Goal: Task Accomplishment & Management: Use online tool/utility

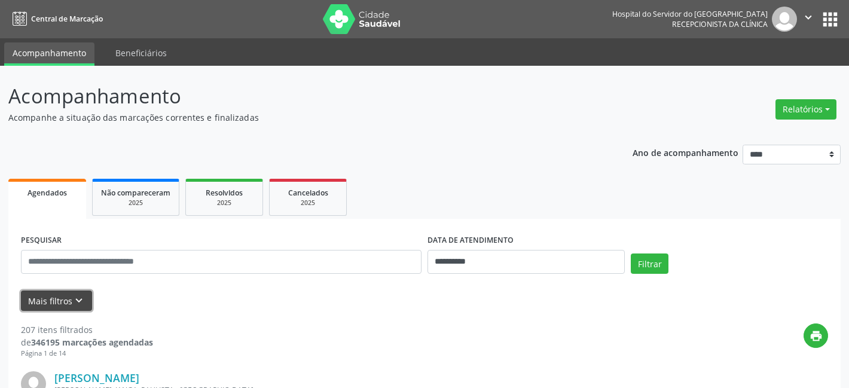
click at [81, 295] on icon "keyboard_arrow_down" at bounding box center [78, 300] width 13 height 13
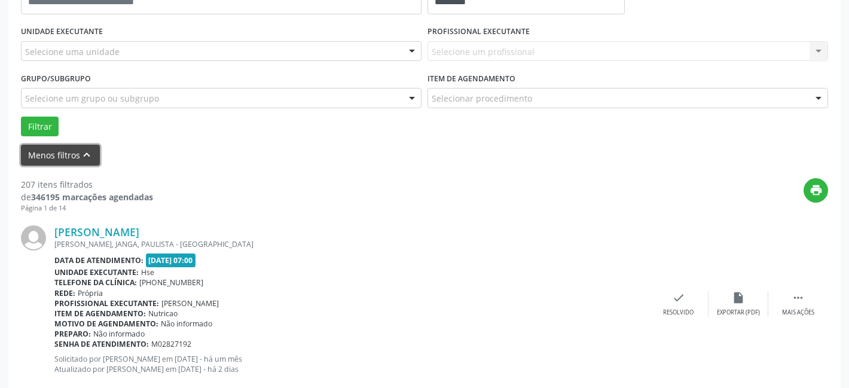
scroll to position [274, 0]
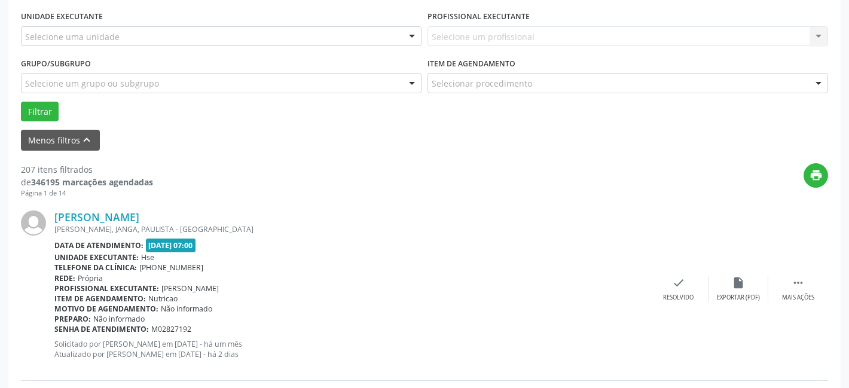
click at [413, 86] on div at bounding box center [412, 84] width 18 height 20
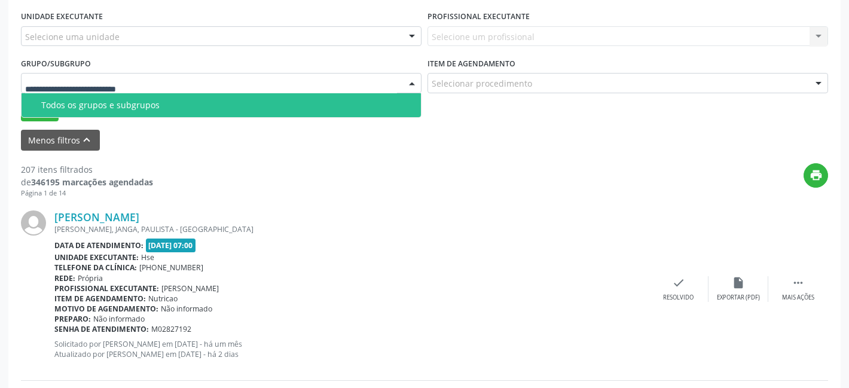
click at [312, 47] on div "UNIDADE EXECUTANTE Selecione uma unidade Todos as unidades Hse Nenhum resultado…" at bounding box center [221, 31] width 407 height 47
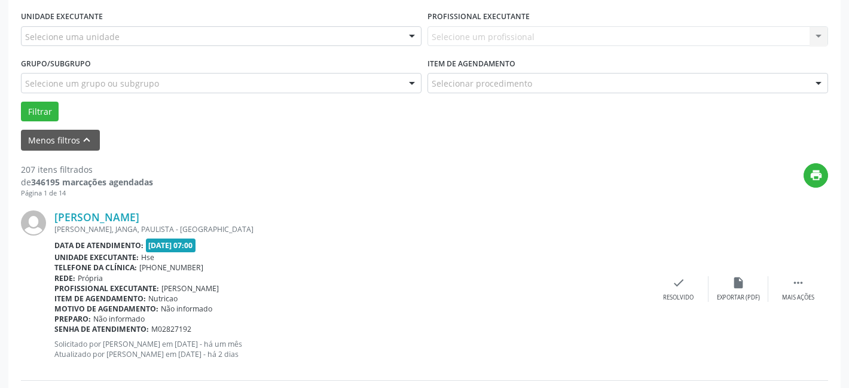
click at [411, 33] on div at bounding box center [412, 37] width 18 height 20
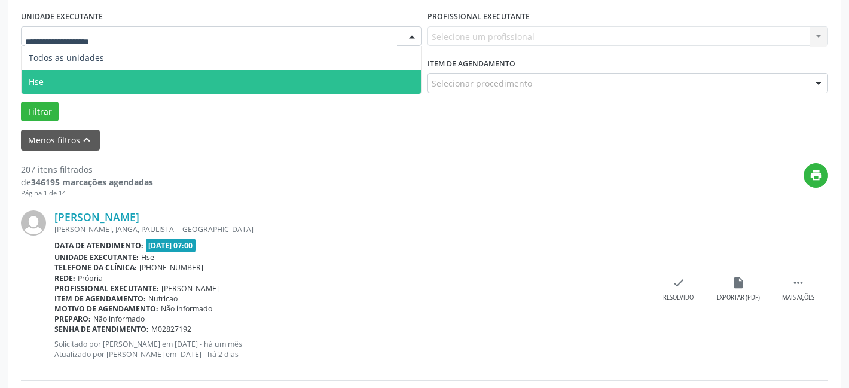
click at [310, 78] on span "Hse" at bounding box center [221, 82] width 399 height 24
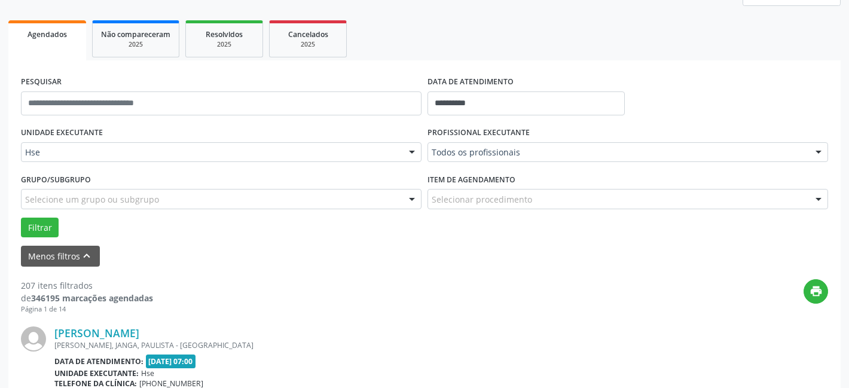
scroll to position [125, 0]
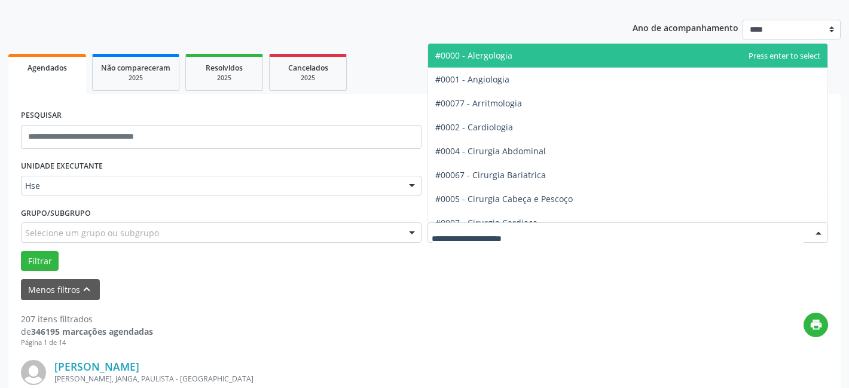
click at [820, 228] on div at bounding box center [819, 233] width 18 height 20
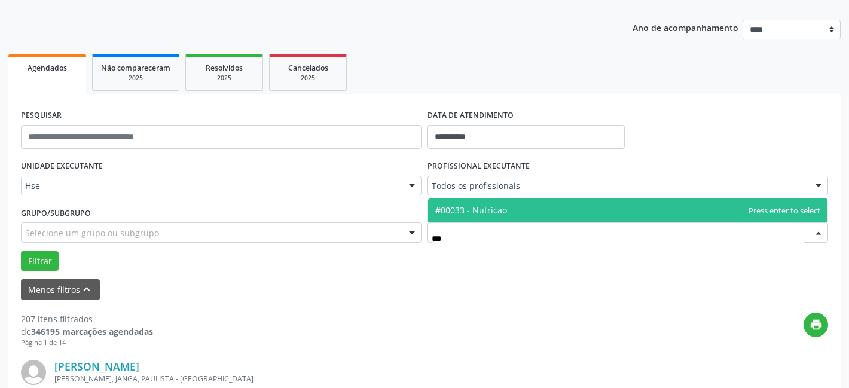
type input "****"
click at [472, 212] on span "#00033 - Nutricao" at bounding box center [471, 209] width 72 height 11
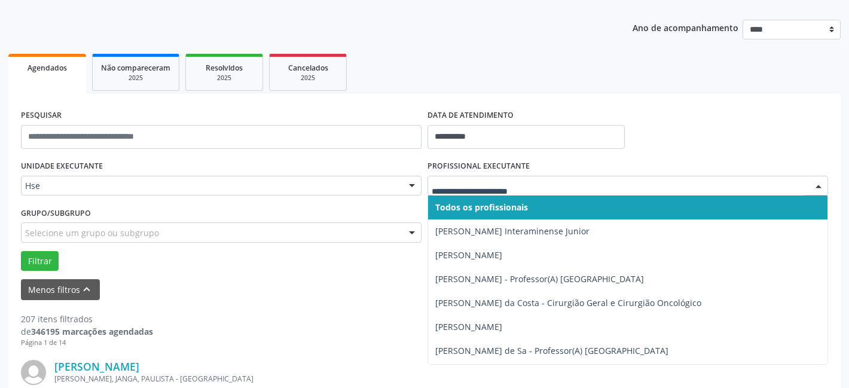
click at [818, 187] on div at bounding box center [819, 186] width 18 height 20
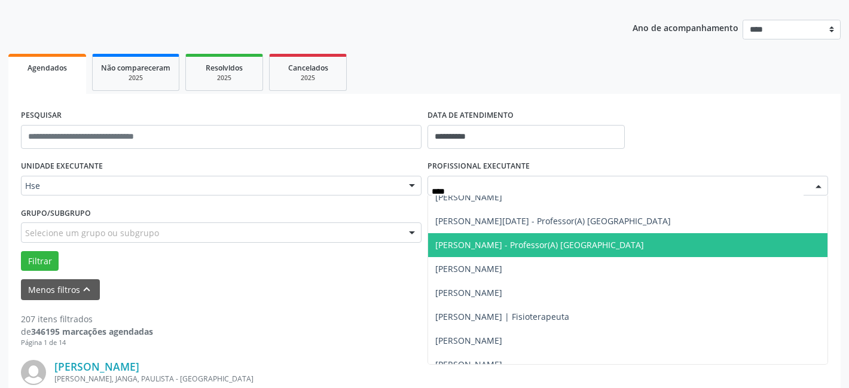
scroll to position [0, 0]
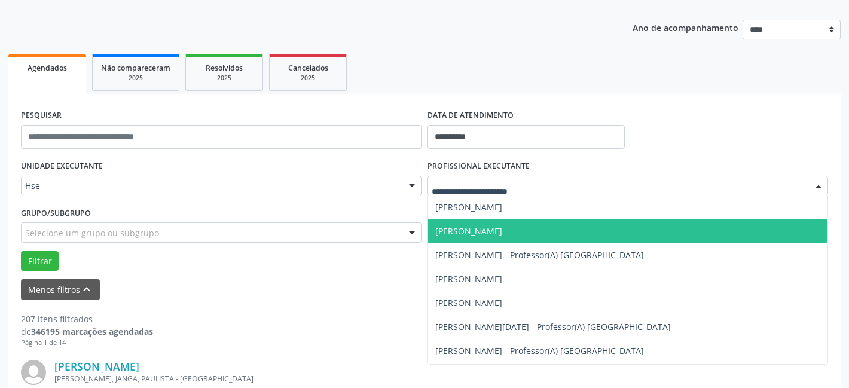
click at [344, 323] on div "print" at bounding box center [490, 330] width 675 height 35
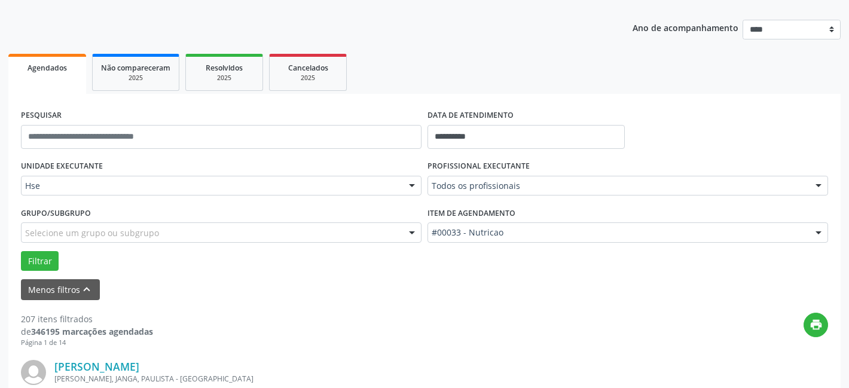
click at [821, 184] on div at bounding box center [819, 186] width 18 height 20
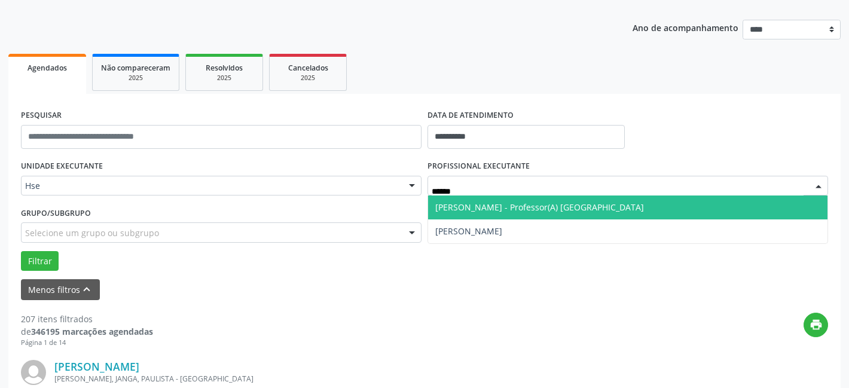
type input "*******"
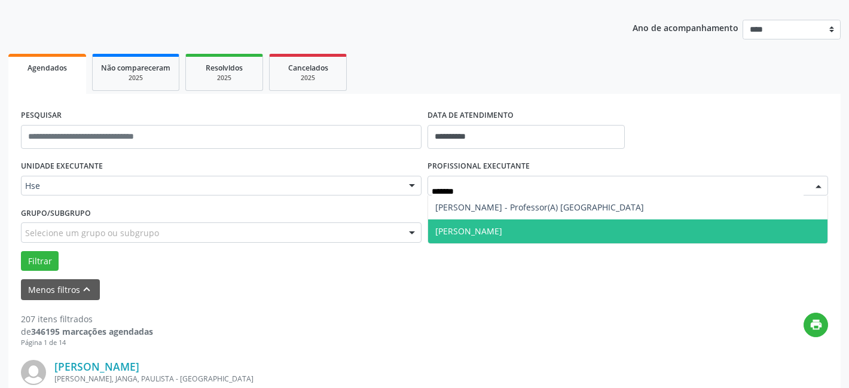
click at [519, 224] on span "[PERSON_NAME]" at bounding box center [627, 231] width 399 height 24
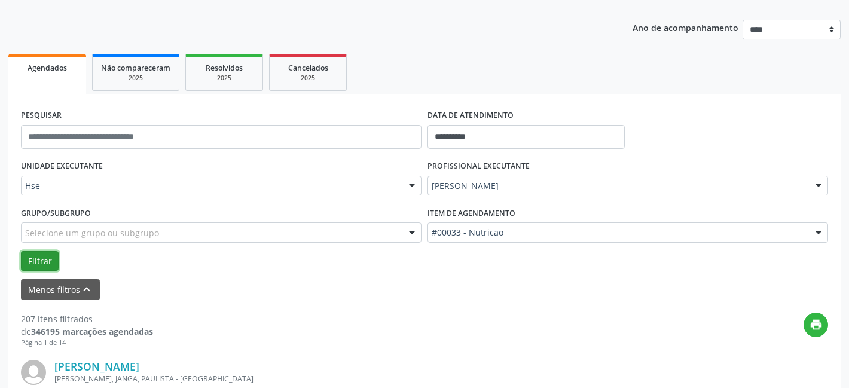
click at [43, 257] on button "Filtrar" at bounding box center [40, 261] width 38 height 20
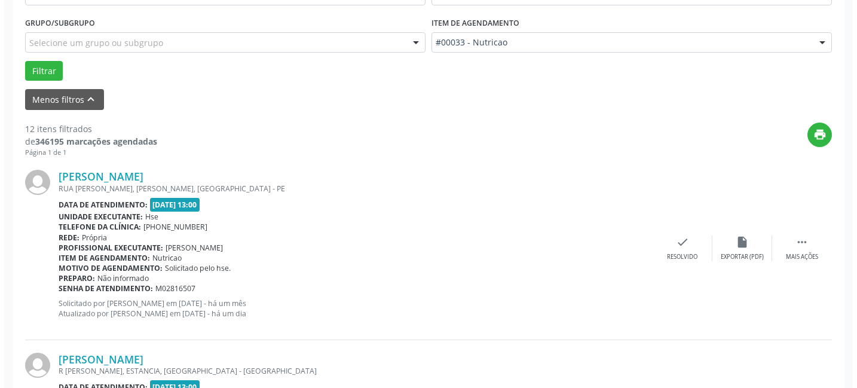
scroll to position [271, 0]
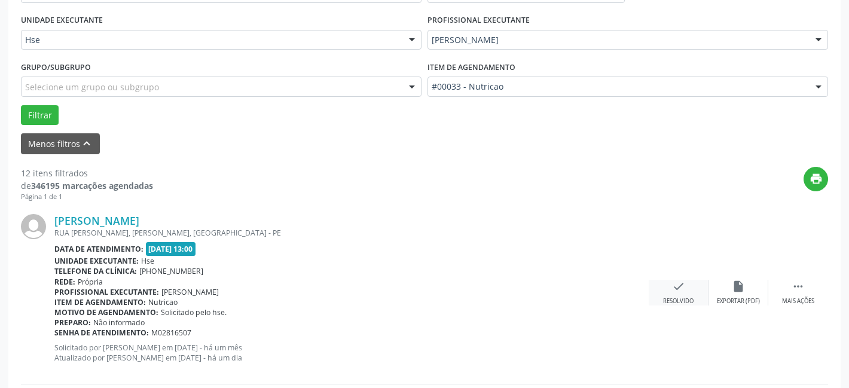
click at [682, 292] on div "check Resolvido" at bounding box center [679, 293] width 60 height 26
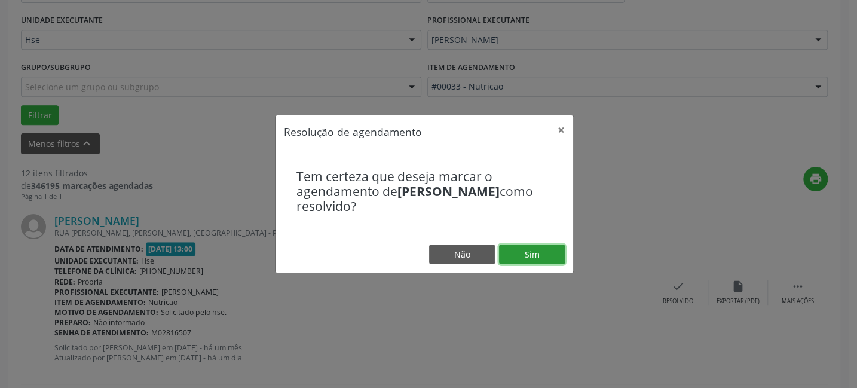
click at [532, 251] on button "Sim" at bounding box center [532, 255] width 66 height 20
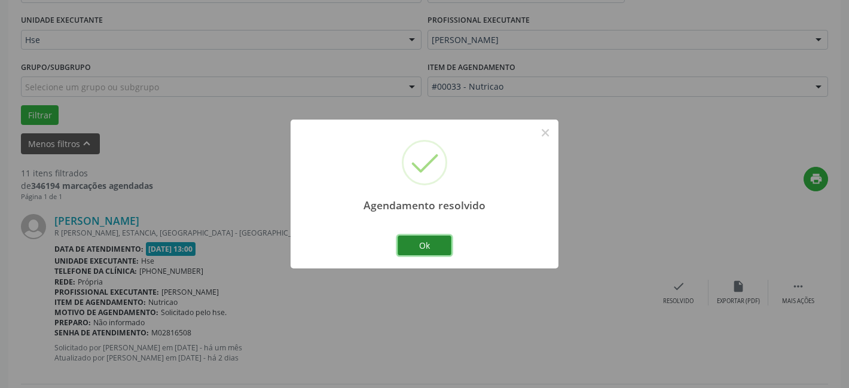
click at [442, 243] on button "Ok" at bounding box center [425, 246] width 54 height 20
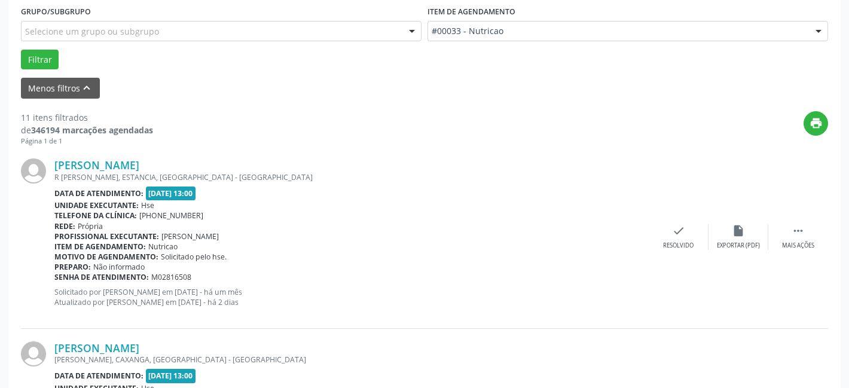
scroll to position [385, 0]
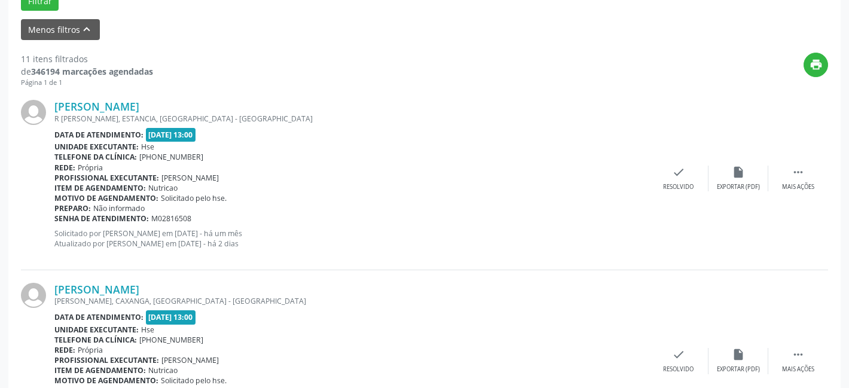
click at [789, 163] on div "[PERSON_NAME] R [PERSON_NAME], ESTANCIA, [GEOGRAPHIC_DATA] - [GEOGRAPHIC_DATA] …" at bounding box center [424, 178] width 807 height 182
click at [790, 170] on div " Mais ações" at bounding box center [798, 179] width 60 height 26
click at [735, 178] on icon "alarm_off" at bounding box center [738, 172] width 13 height 13
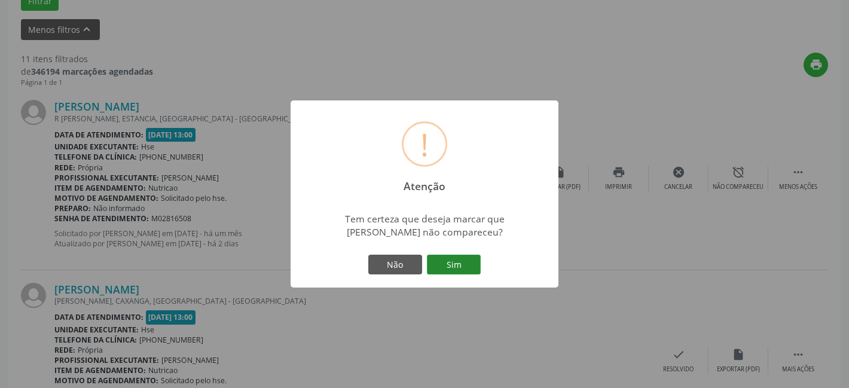
click at [465, 267] on button "Sim" at bounding box center [454, 265] width 54 height 20
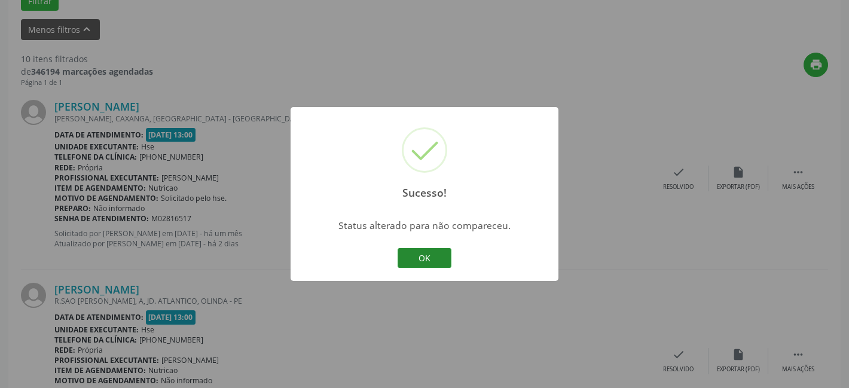
click at [446, 260] on button "OK" at bounding box center [425, 258] width 54 height 20
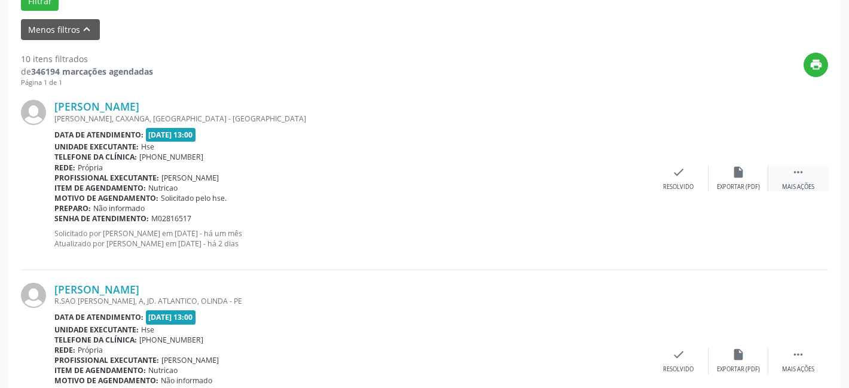
click at [805, 178] on div " Mais ações" at bounding box center [798, 179] width 60 height 26
click at [751, 183] on div "Não compareceu" at bounding box center [738, 187] width 51 height 8
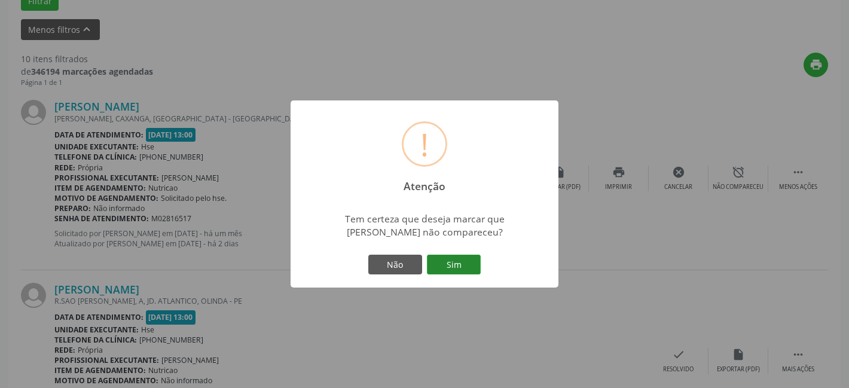
click at [468, 263] on button "Sim" at bounding box center [454, 265] width 54 height 20
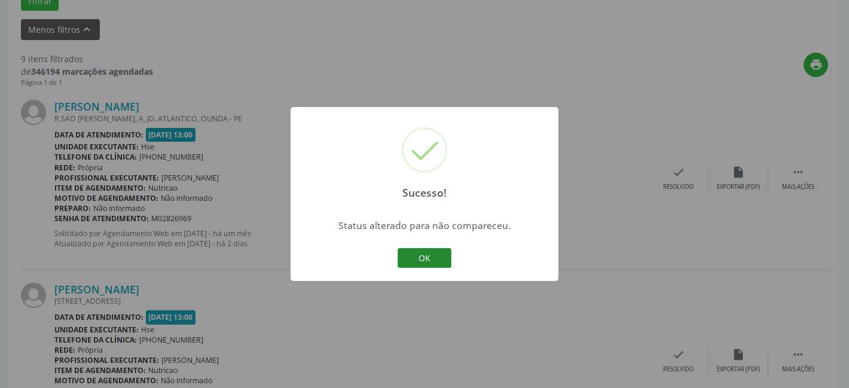
click at [426, 257] on button "OK" at bounding box center [425, 258] width 54 height 20
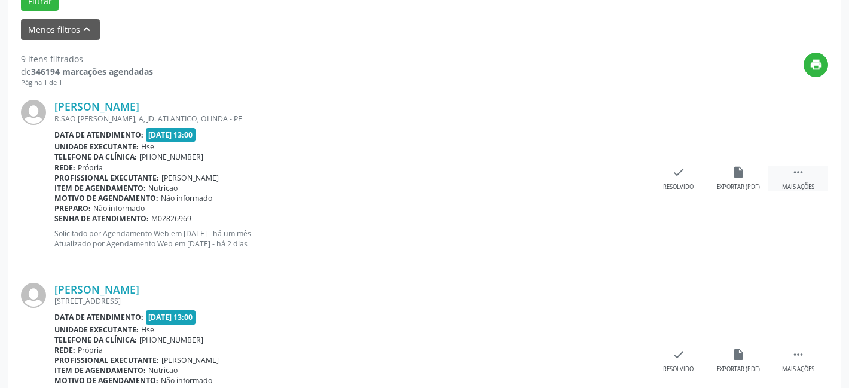
click at [796, 168] on icon "" at bounding box center [798, 172] width 13 height 13
click at [739, 177] on icon "alarm_off" at bounding box center [738, 172] width 13 height 13
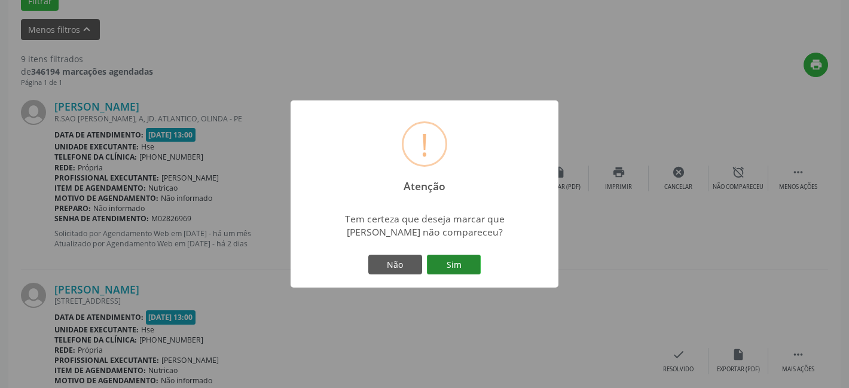
click at [462, 257] on button "Sim" at bounding box center [454, 265] width 54 height 20
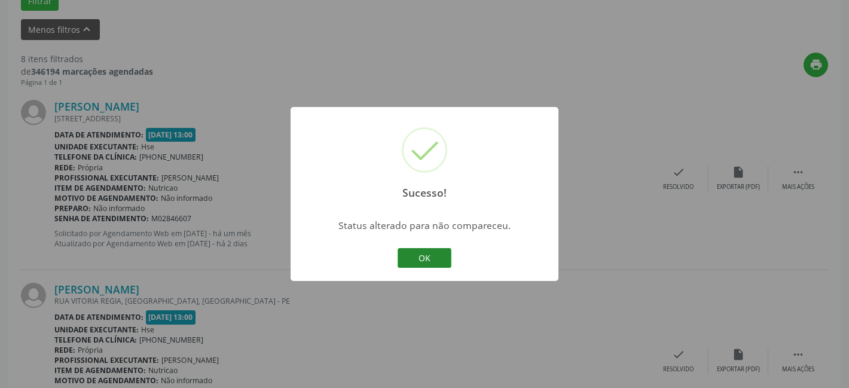
click at [423, 260] on button "OK" at bounding box center [425, 258] width 54 height 20
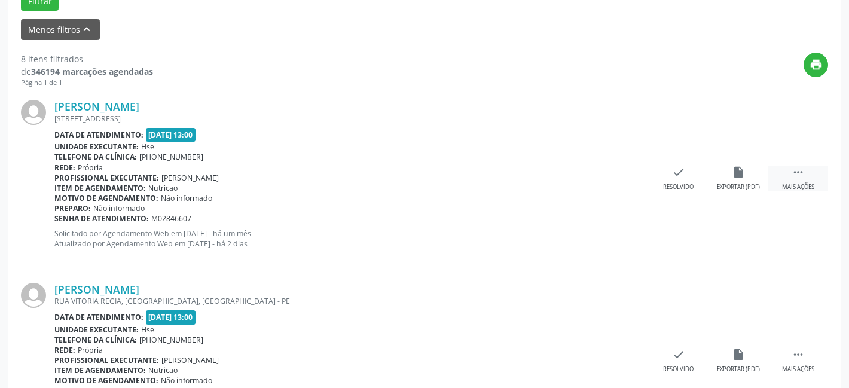
click at [810, 175] on div " Mais ações" at bounding box center [798, 179] width 60 height 26
click at [734, 180] on div "alarm_off Não compareceu" at bounding box center [739, 179] width 60 height 26
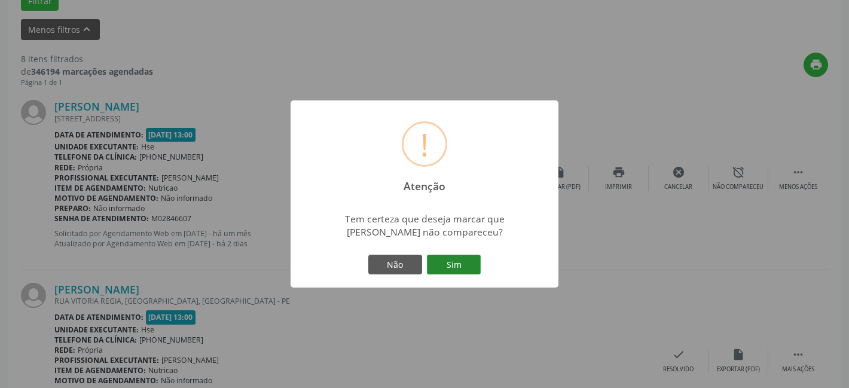
click at [472, 270] on button "Sim" at bounding box center [454, 265] width 54 height 20
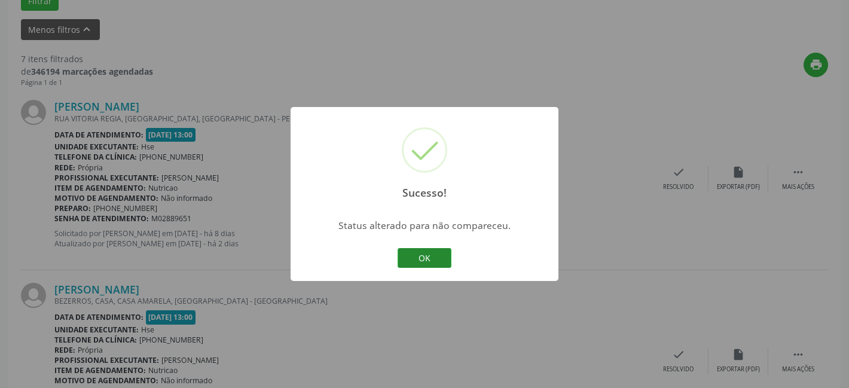
click at [430, 257] on button "OK" at bounding box center [425, 258] width 54 height 20
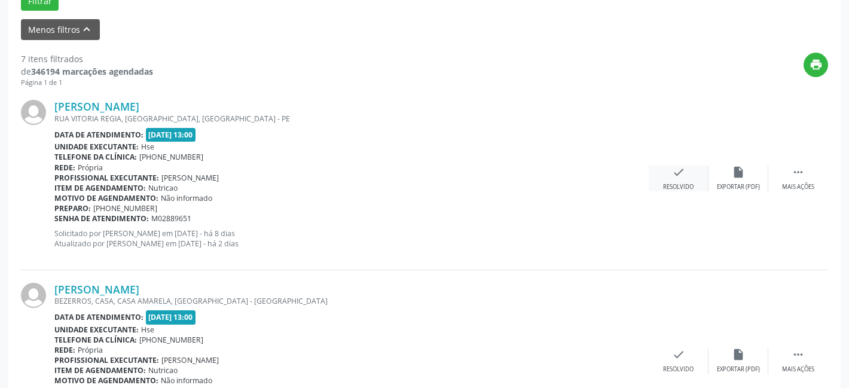
click at [676, 176] on icon "check" at bounding box center [678, 172] width 13 height 13
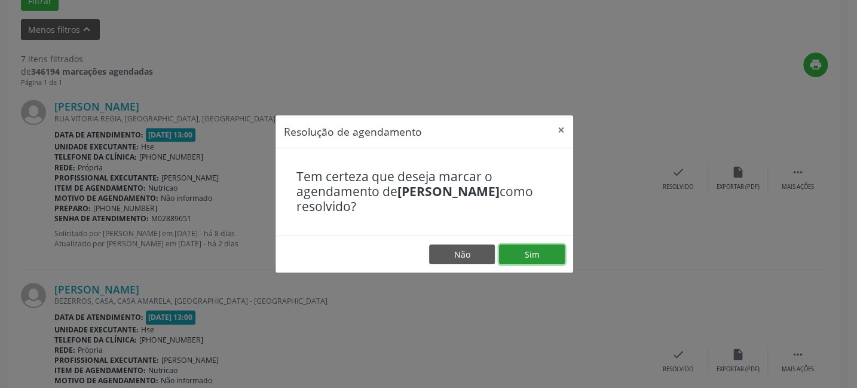
click at [550, 246] on button "Sim" at bounding box center [532, 255] width 66 height 20
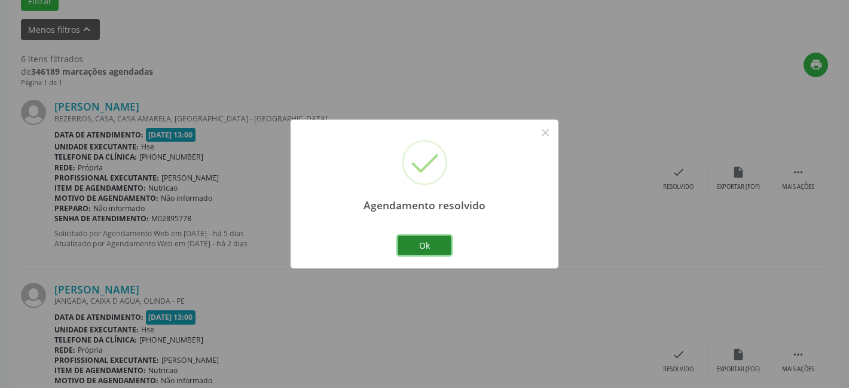
click at [422, 239] on button "Ok" at bounding box center [425, 246] width 54 height 20
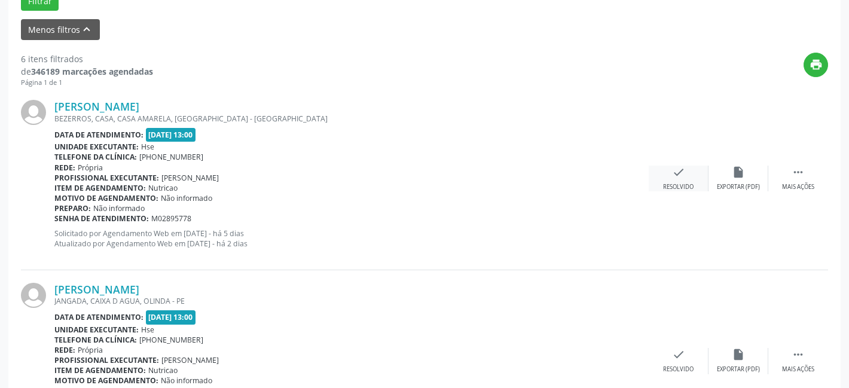
click at [685, 175] on div "check Resolvido" at bounding box center [679, 179] width 60 height 26
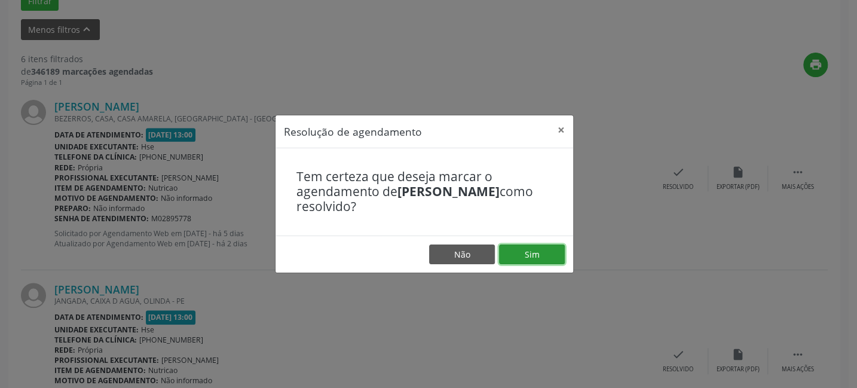
click at [543, 254] on button "Sim" at bounding box center [532, 255] width 66 height 20
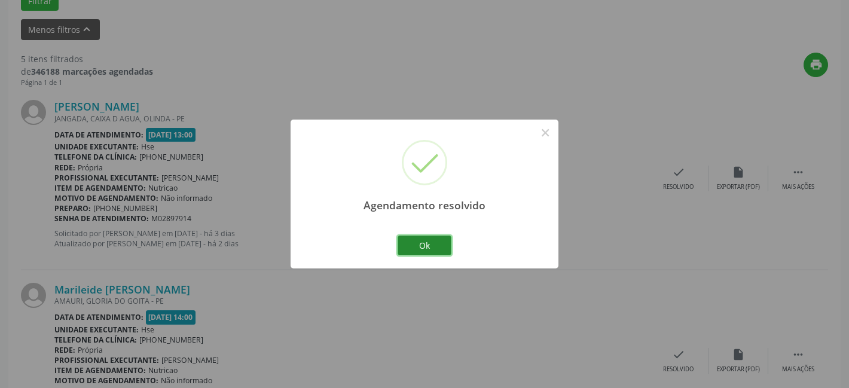
click at [434, 240] on button "Ok" at bounding box center [425, 246] width 54 height 20
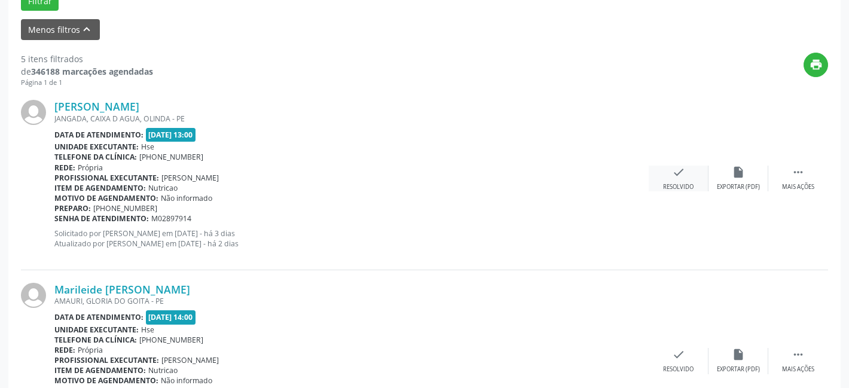
click at [692, 181] on div "check Resolvido" at bounding box center [679, 179] width 60 height 26
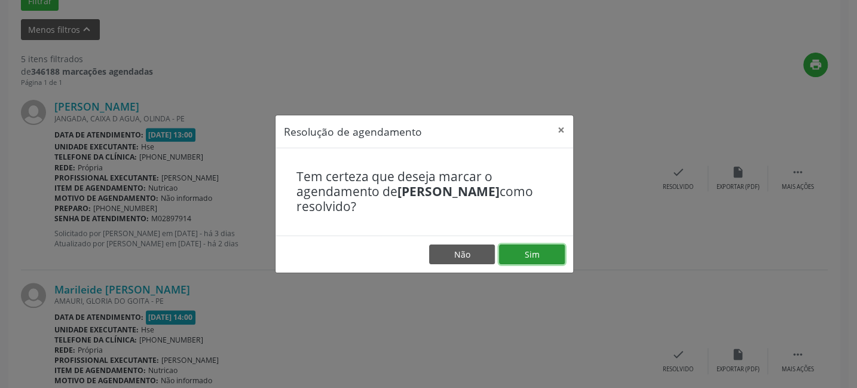
click at [550, 249] on button "Sim" at bounding box center [532, 255] width 66 height 20
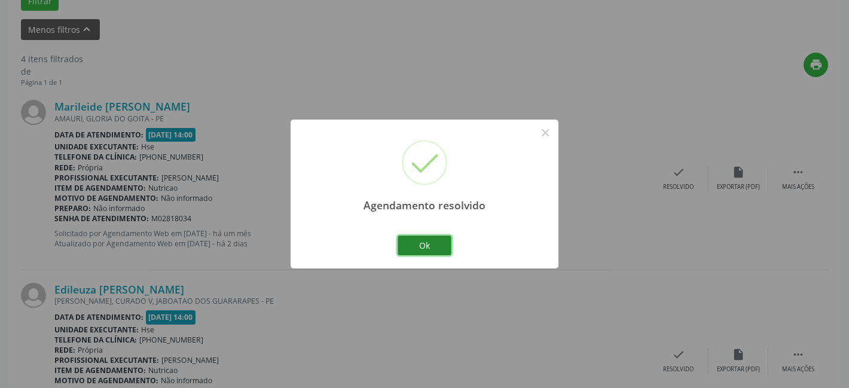
click at [420, 248] on button "Ok" at bounding box center [425, 246] width 54 height 20
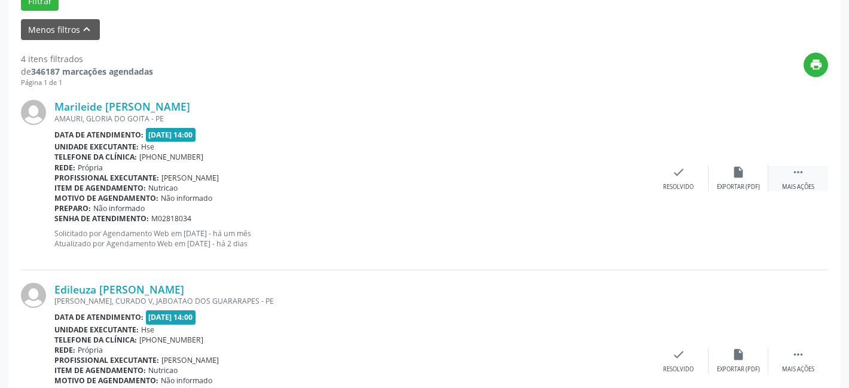
click at [795, 173] on icon "" at bounding box center [798, 172] width 13 height 13
click at [744, 169] on icon "alarm_off" at bounding box center [738, 172] width 13 height 13
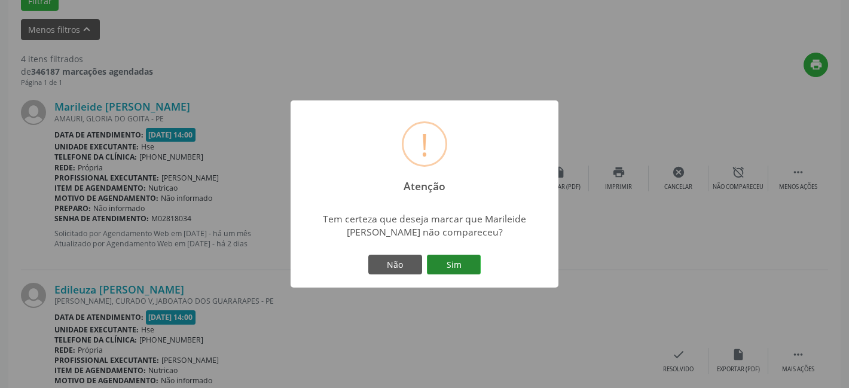
click at [465, 261] on button "Sim" at bounding box center [454, 265] width 54 height 20
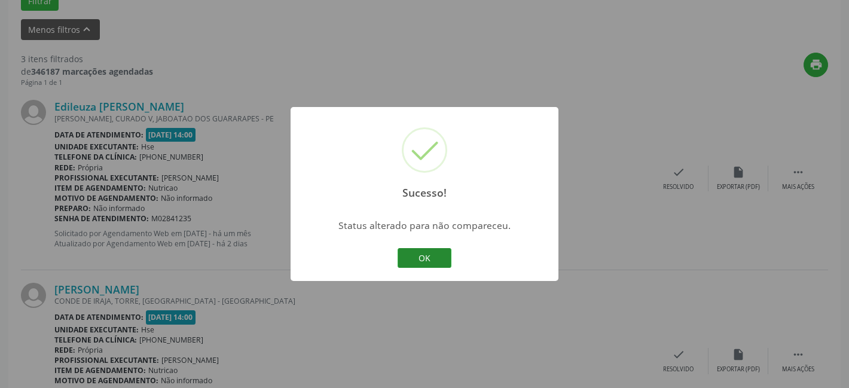
click at [416, 254] on button "OK" at bounding box center [425, 258] width 54 height 20
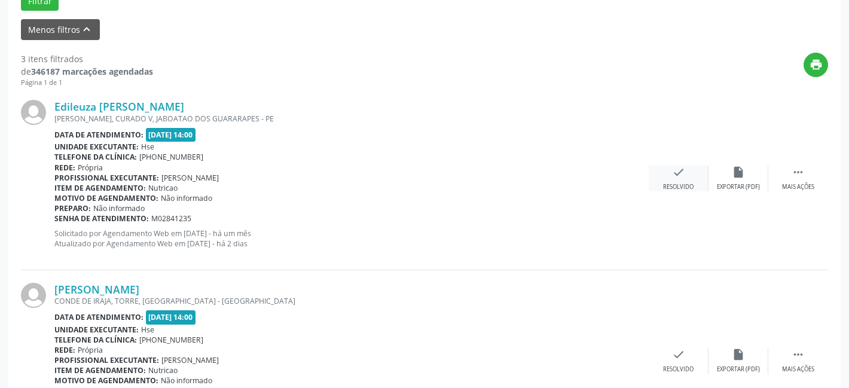
click at [677, 169] on icon "check" at bounding box center [678, 172] width 13 height 13
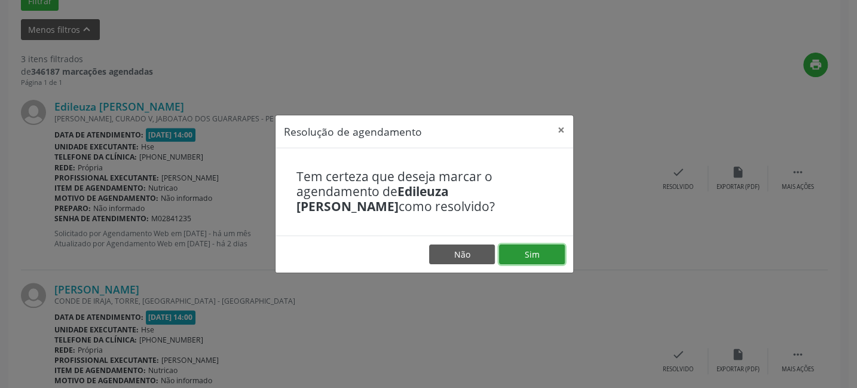
click at [535, 249] on button "Sim" at bounding box center [532, 255] width 66 height 20
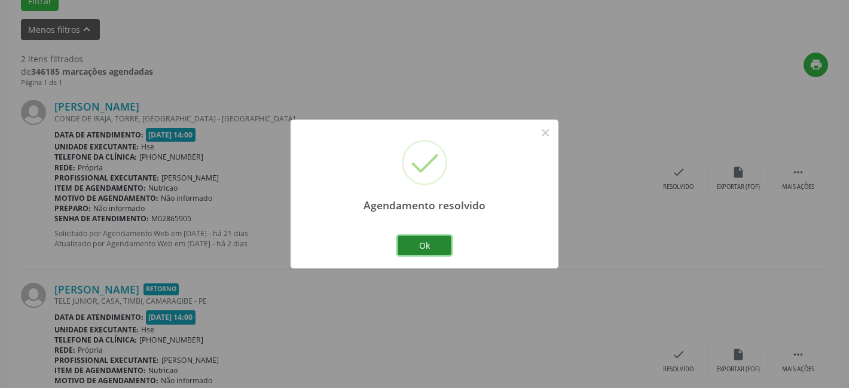
click at [427, 245] on button "Ok" at bounding box center [425, 246] width 54 height 20
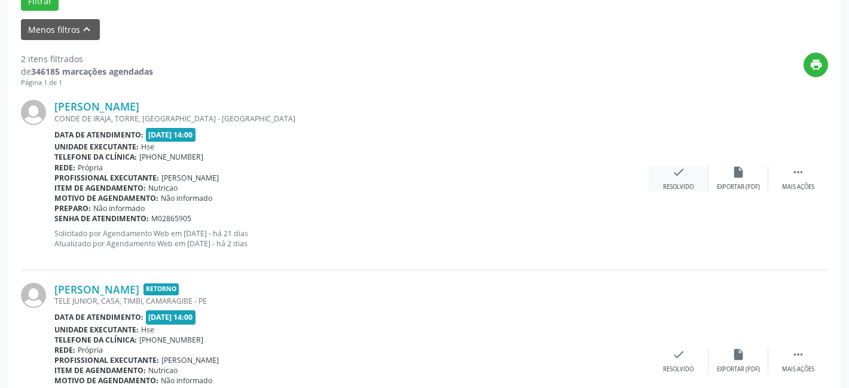
click at [689, 177] on div "check Resolvido" at bounding box center [679, 179] width 60 height 26
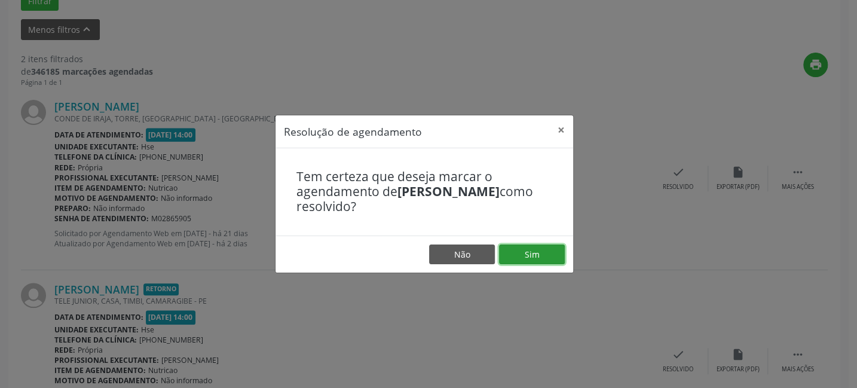
click at [544, 247] on button "Sim" at bounding box center [532, 255] width 66 height 20
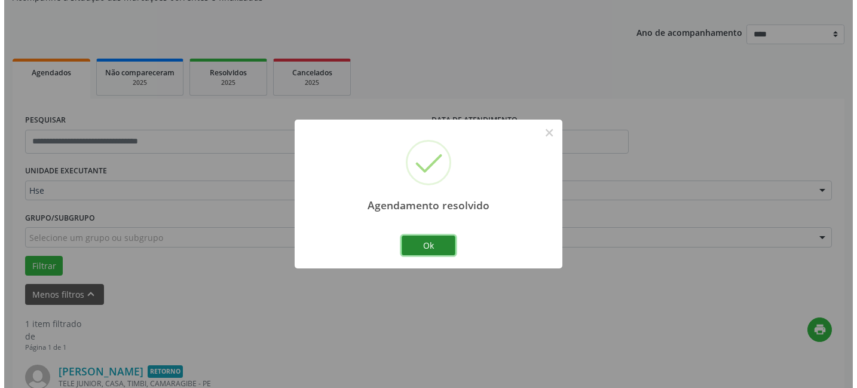
scroll to position [287, 0]
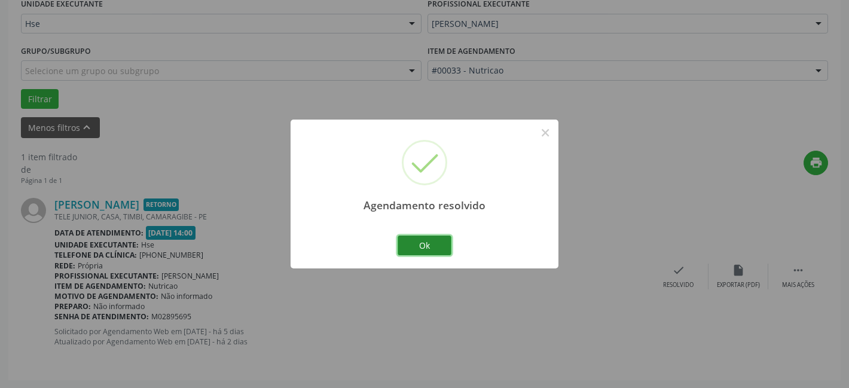
click at [423, 243] on button "Ok" at bounding box center [425, 246] width 54 height 20
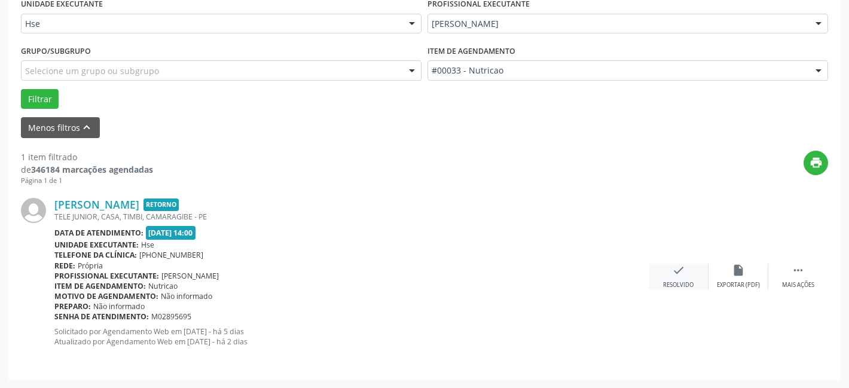
click at [682, 273] on icon "check" at bounding box center [678, 270] width 13 height 13
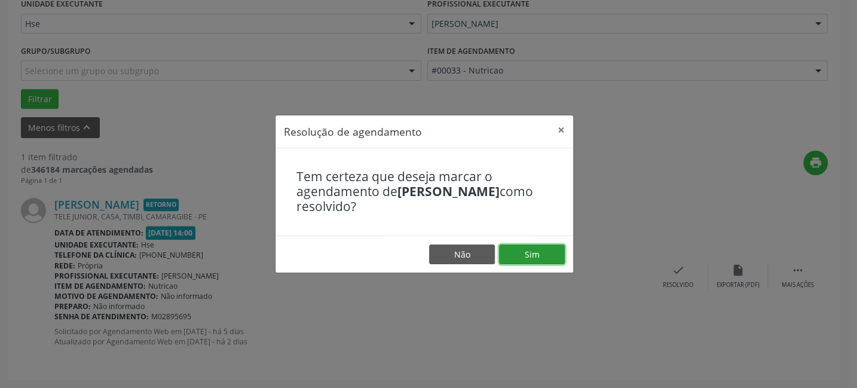
click at [529, 252] on button "Sim" at bounding box center [532, 255] width 66 height 20
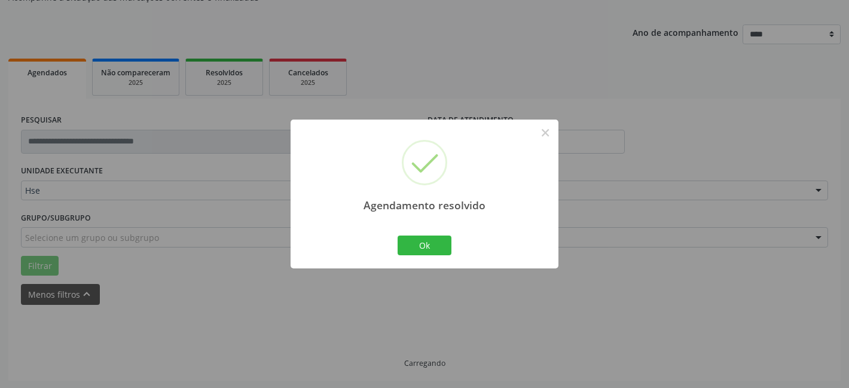
scroll to position [94, 0]
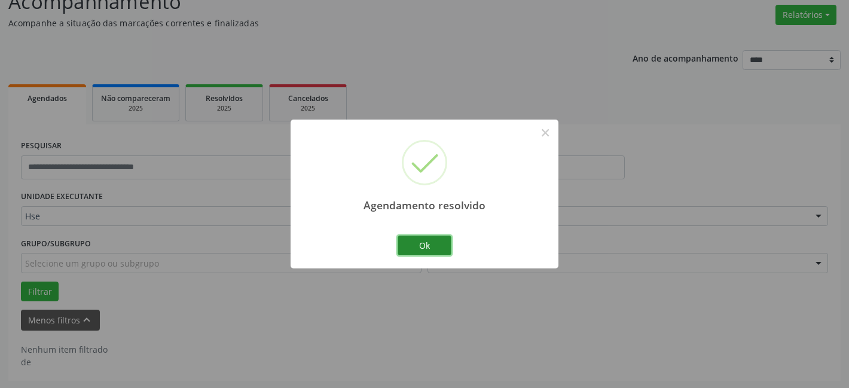
click at [426, 242] on button "Ok" at bounding box center [425, 246] width 54 height 20
